Goal: Entertainment & Leisure: Consume media (video, audio)

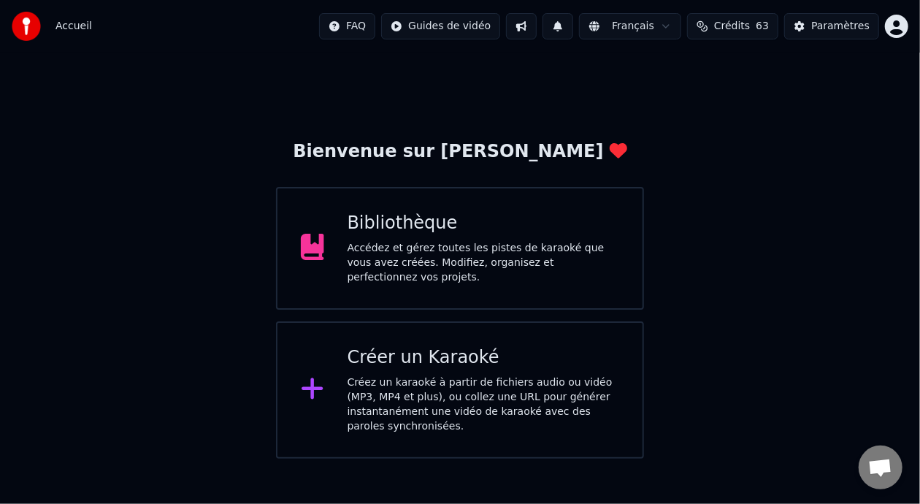
click at [502, 259] on div "Accédez et gérez toutes les pistes de karaoké que vous avez créées. Modifiez, o…" at bounding box center [484, 263] width 272 height 44
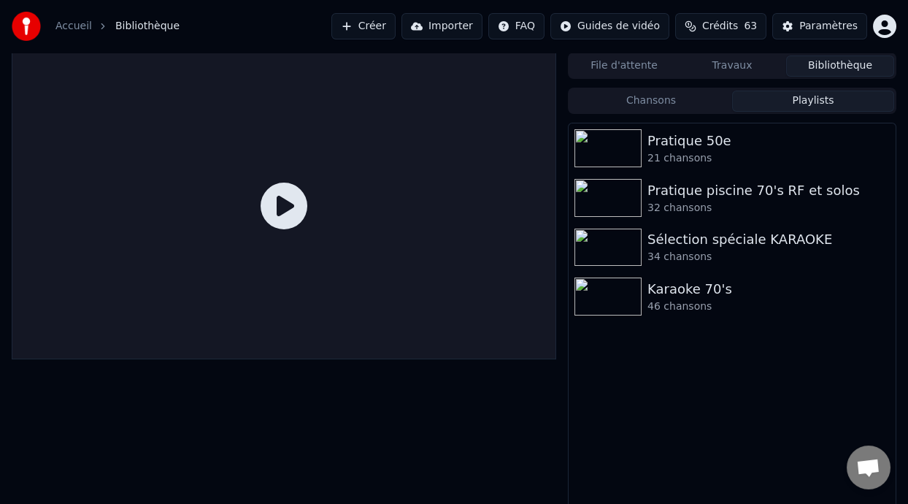
click at [824, 97] on button "Playlists" at bounding box center [813, 101] width 162 height 21
click at [750, 286] on div "Karaoke 70's" at bounding box center [762, 289] width 228 height 20
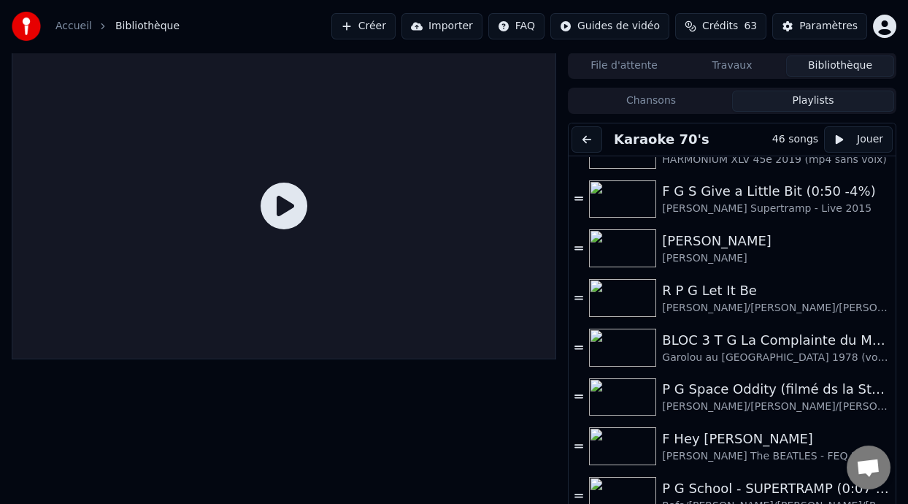
scroll to position [875, 0]
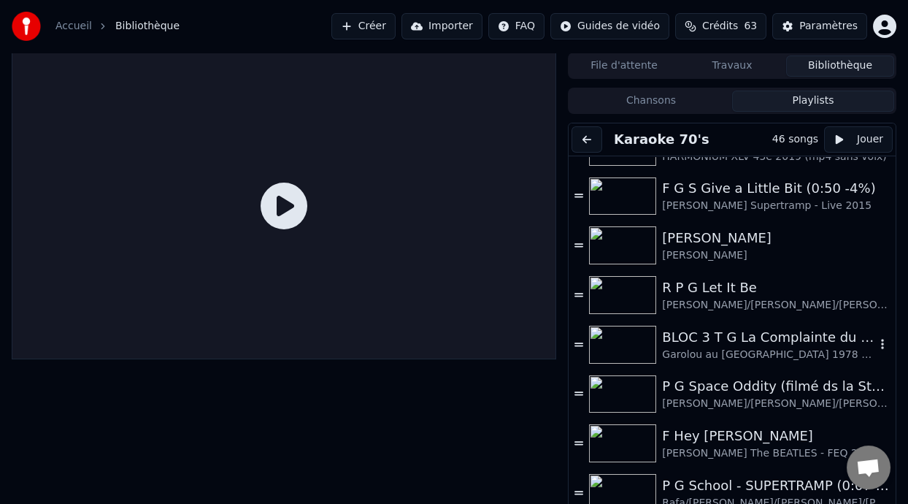
click at [761, 348] on div "Garolou au [GEOGRAPHIC_DATA] 1978 (voix 40%)" at bounding box center [768, 355] width 213 height 15
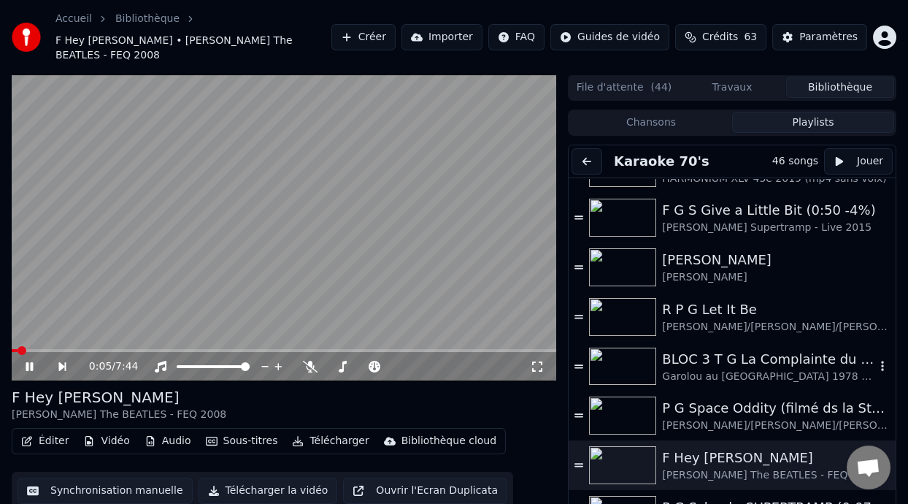
click at [750, 350] on div "BLOC 3 T G La Complainte du Maréchal [PERSON_NAME]" at bounding box center [768, 359] width 213 height 20
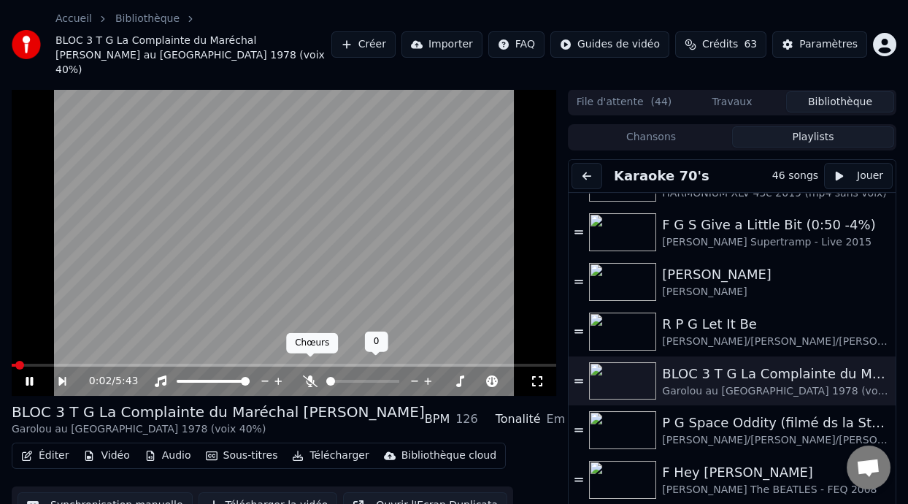
click at [306, 375] on icon at bounding box center [310, 381] width 15 height 12
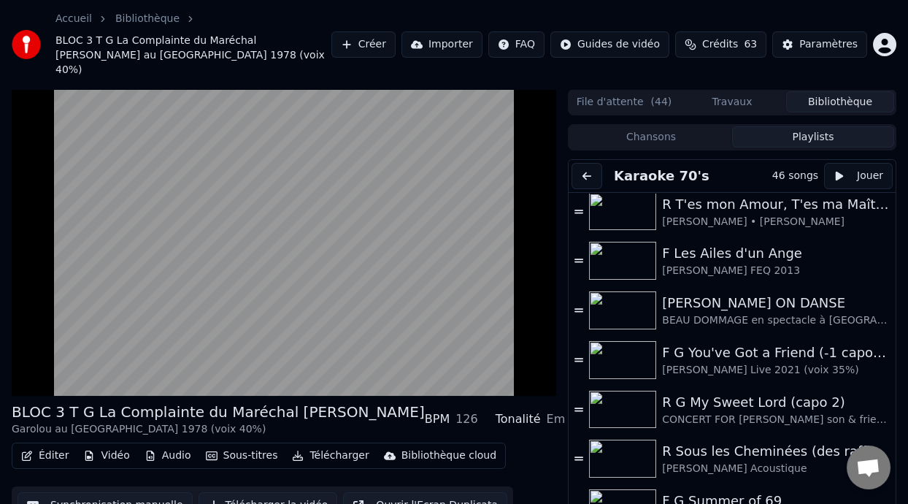
scroll to position [0, 0]
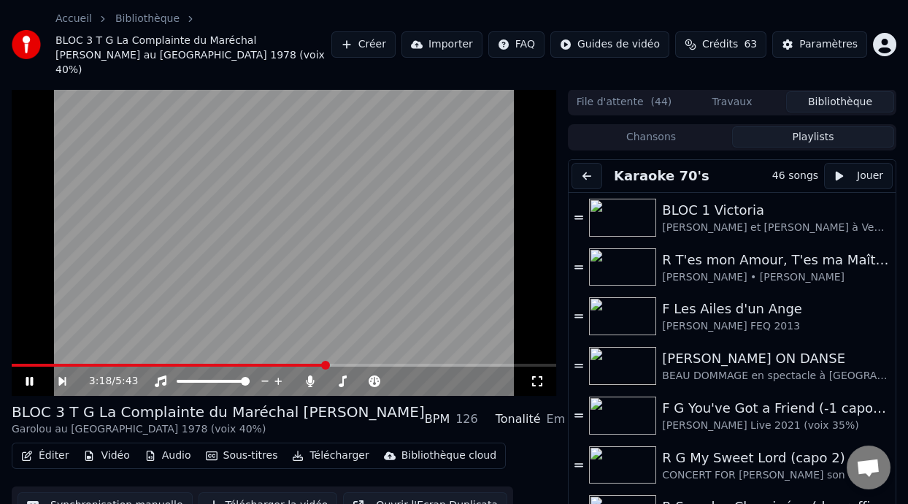
click at [30, 377] on icon at bounding box center [29, 381] width 7 height 9
